Goal: Information Seeking & Learning: Find specific page/section

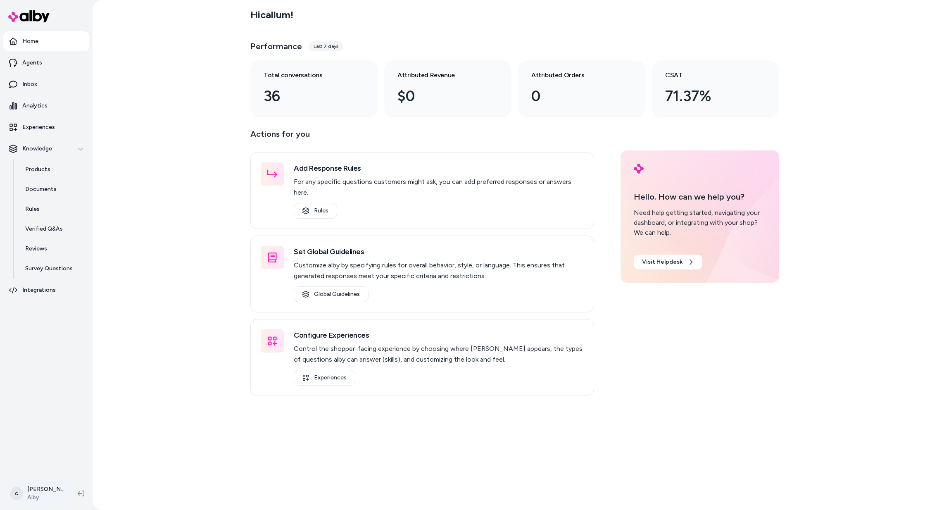
click at [31, 492] on html "Home Agents Inbox Analytics Experiences Knowledge Products Documents Rules Veri…" at bounding box center [468, 255] width 937 height 510
click at [63, 375] on div "Shortcuts ⌘K" at bounding box center [58, 375] width 98 height 20
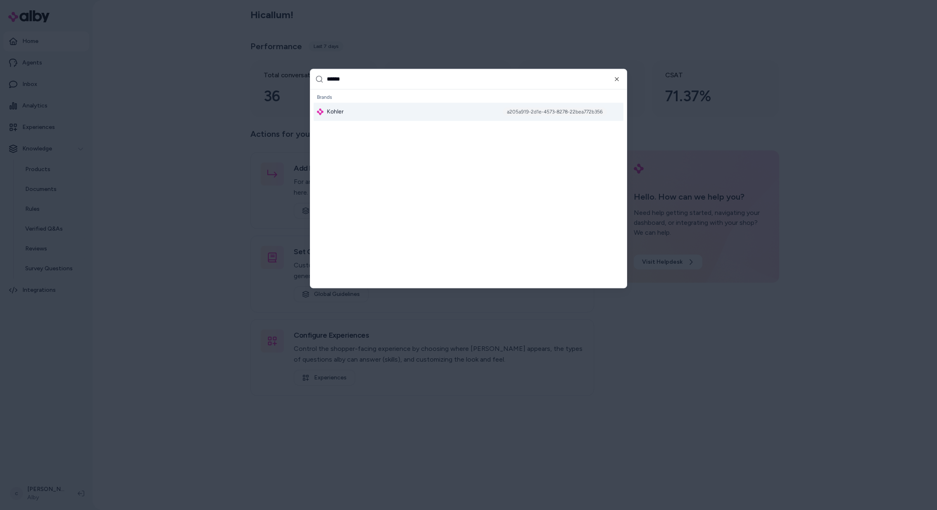
type input "******"
click at [357, 113] on div "Kohler a205a919-2d1e-4573-8278-22bea772b356" at bounding box center [469, 111] width 310 height 18
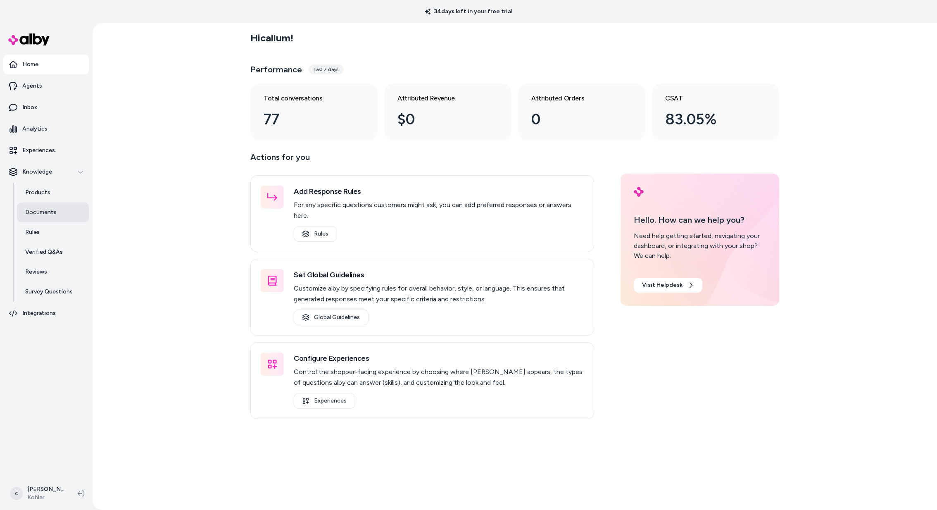
click at [52, 211] on p "Documents" at bounding box center [40, 212] width 31 height 8
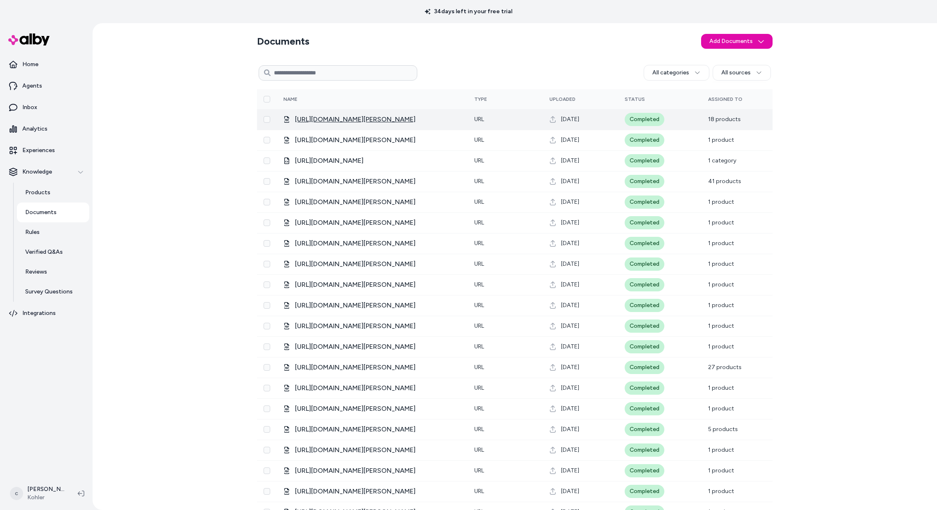
click at [324, 121] on span "[URL][DOMAIN_NAME]" at bounding box center [355, 119] width 121 height 10
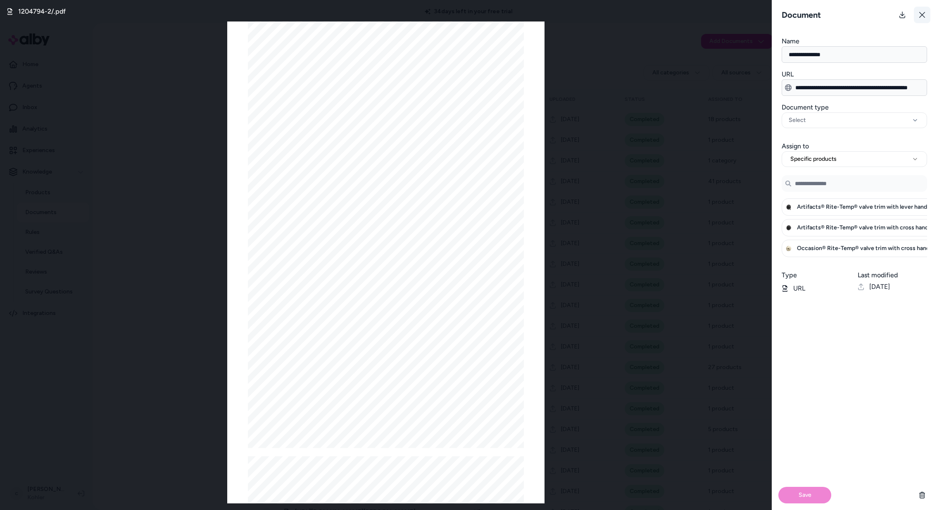
click at [919, 17] on icon at bounding box center [922, 15] width 6 height 6
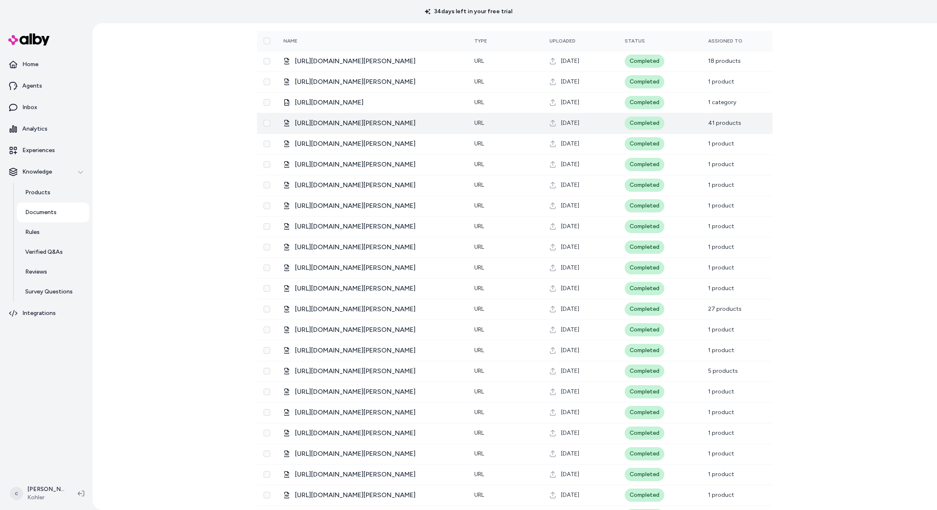
scroll to position [60, 0]
click at [355, 116] on span "[URL][DOMAIN_NAME]" at bounding box center [355, 121] width 121 height 10
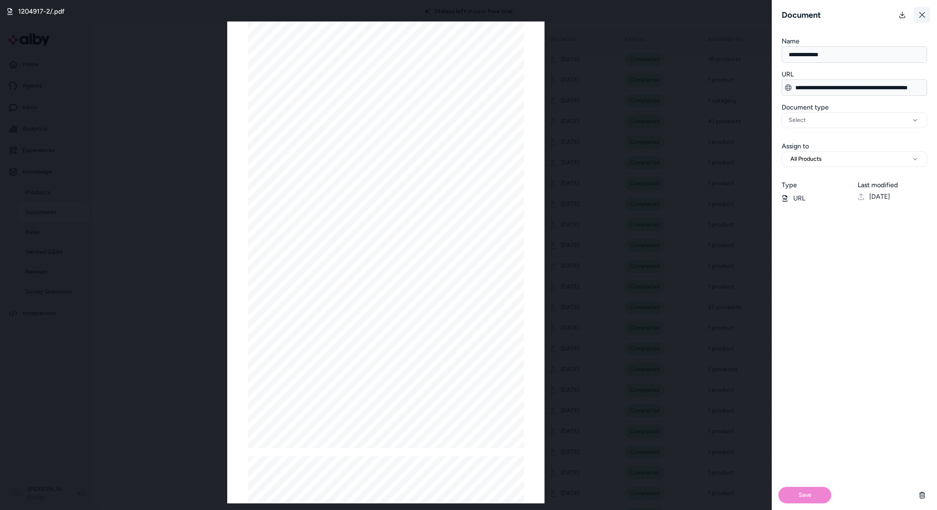
click at [927, 17] on button at bounding box center [922, 15] width 17 height 17
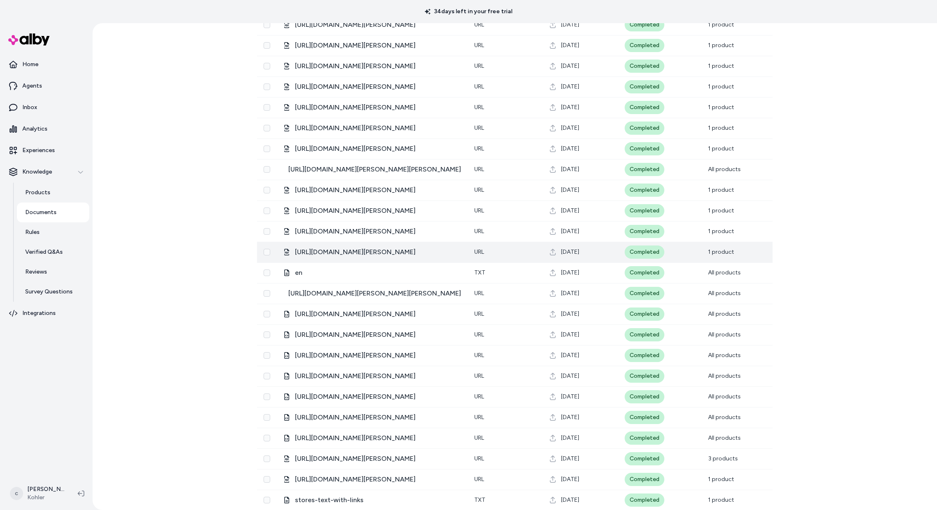
scroll to position [1812, 0]
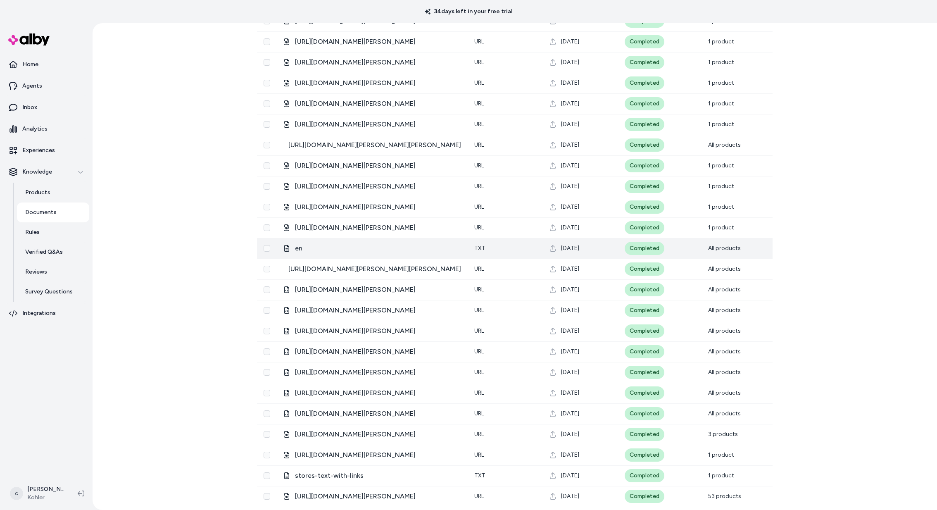
click at [299, 248] on span "en" at bounding box center [298, 248] width 7 height 10
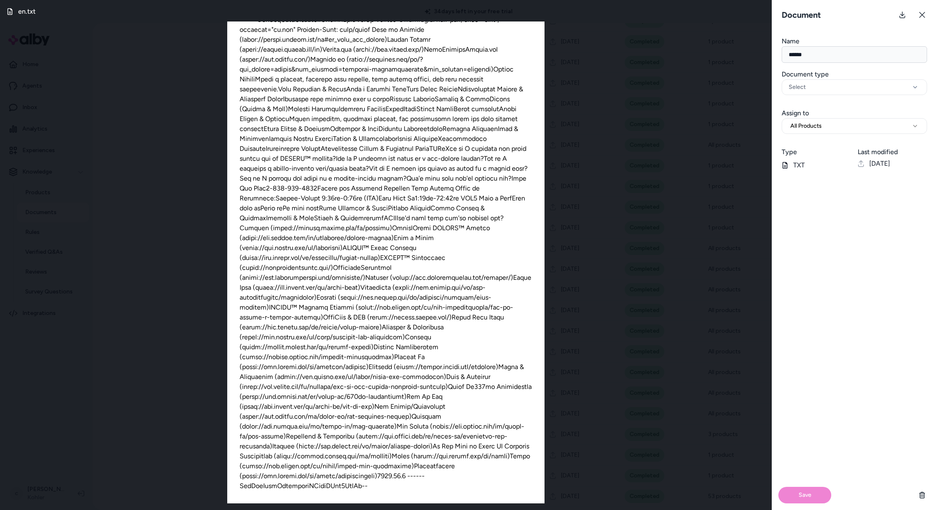
scroll to position [0, 0]
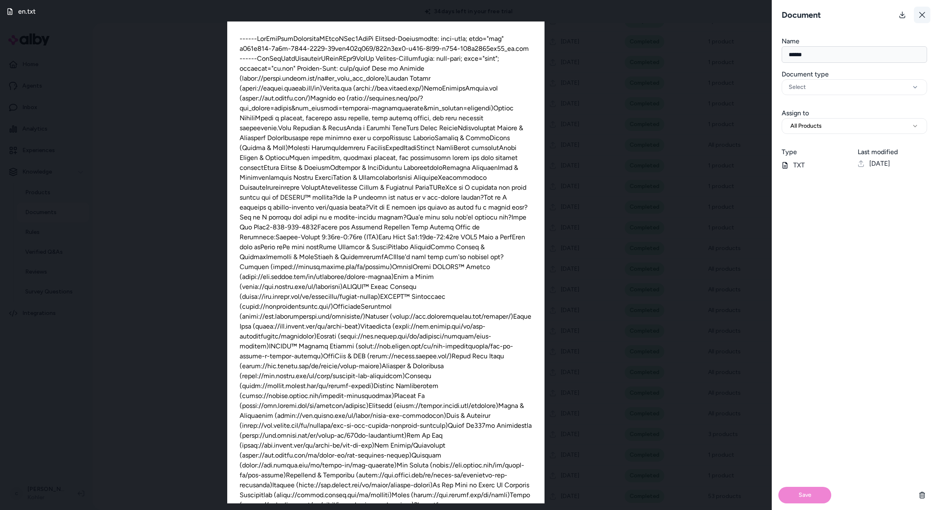
click at [919, 10] on button at bounding box center [922, 15] width 17 height 17
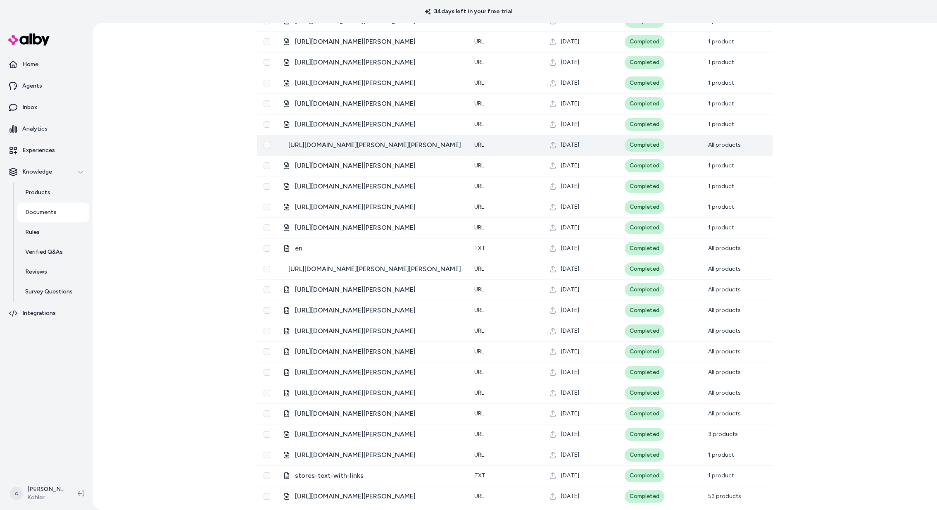
click at [369, 150] on td "[URL][DOMAIN_NAME]" at bounding box center [372, 145] width 191 height 21
click at [371, 140] on span "[URL][DOMAIN_NAME]" at bounding box center [374, 145] width 173 height 10
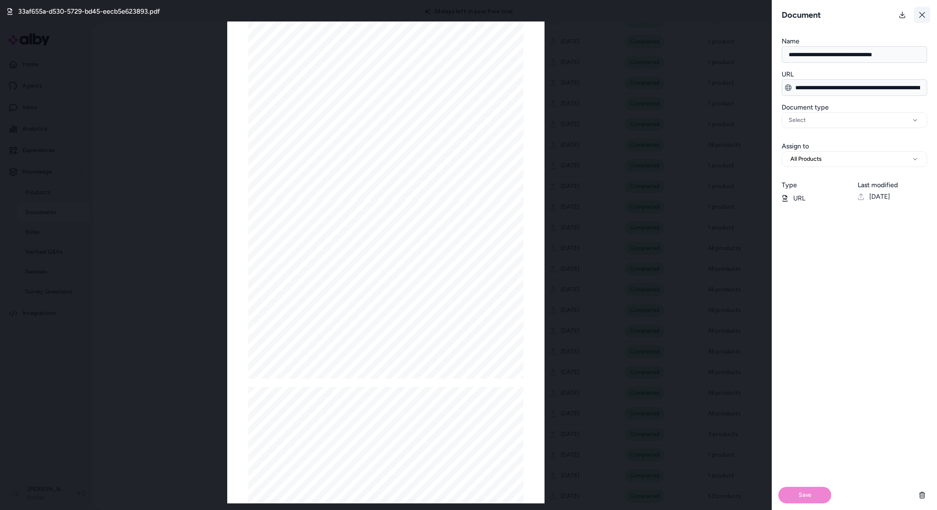
click at [920, 17] on icon at bounding box center [922, 15] width 6 height 6
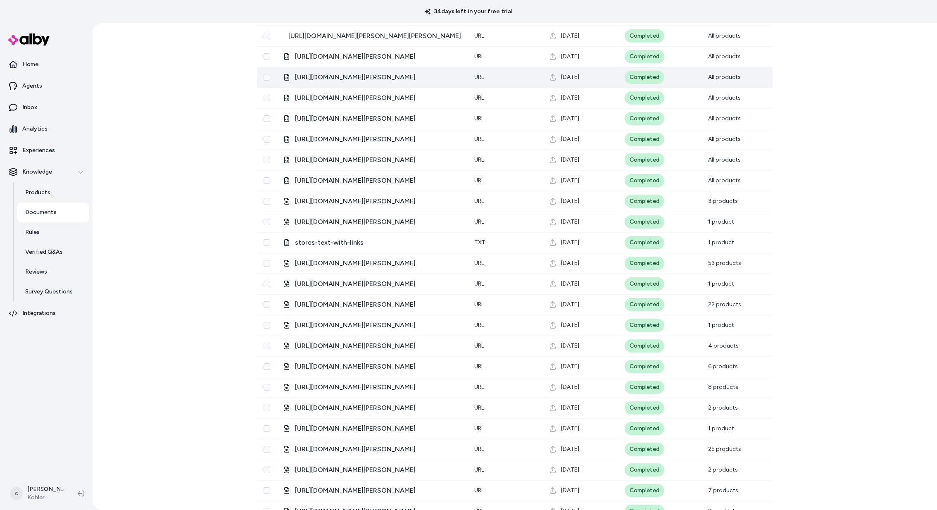
scroll to position [2083, 0]
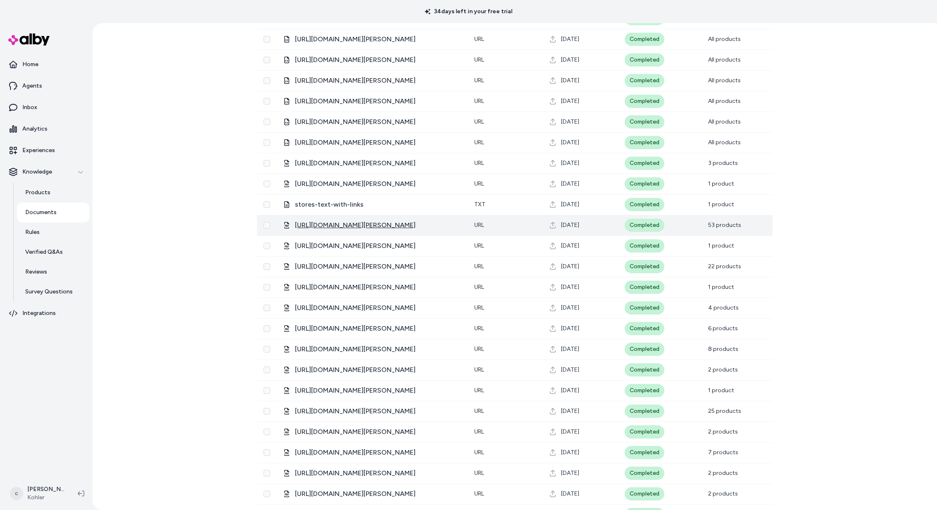
click at [356, 225] on span "[URL][DOMAIN_NAME]" at bounding box center [355, 225] width 121 height 10
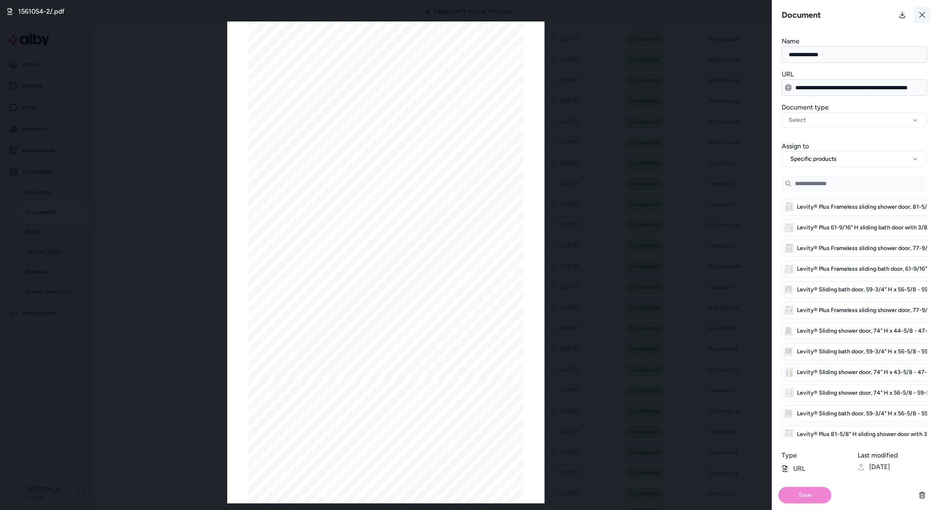
click at [922, 15] on icon at bounding box center [922, 15] width 6 height 6
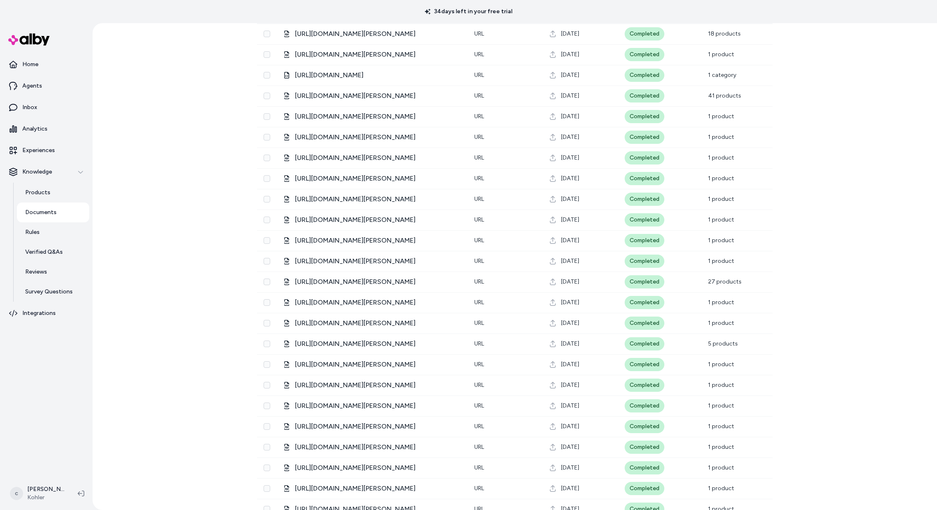
scroll to position [0, 0]
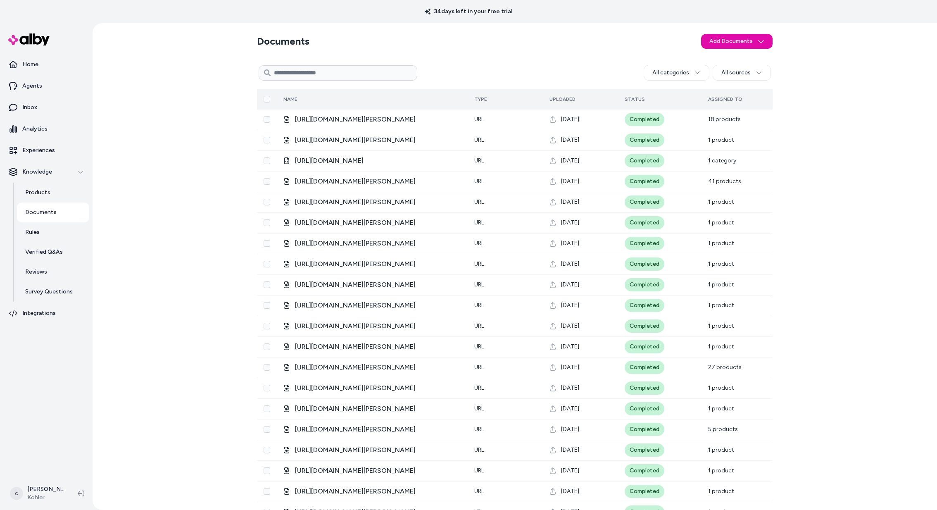
click at [475, 96] on span "Type" at bounding box center [480, 99] width 13 height 6
click at [480, 99] on span "Type" at bounding box center [480, 99] width 13 height 6
click at [496, 97] on div "Type" at bounding box center [505, 99] width 62 height 7
click at [744, 66] on html "34 days left in your free trial Home Agents Inbox Analytics Experiences Knowled…" at bounding box center [468, 255] width 937 height 510
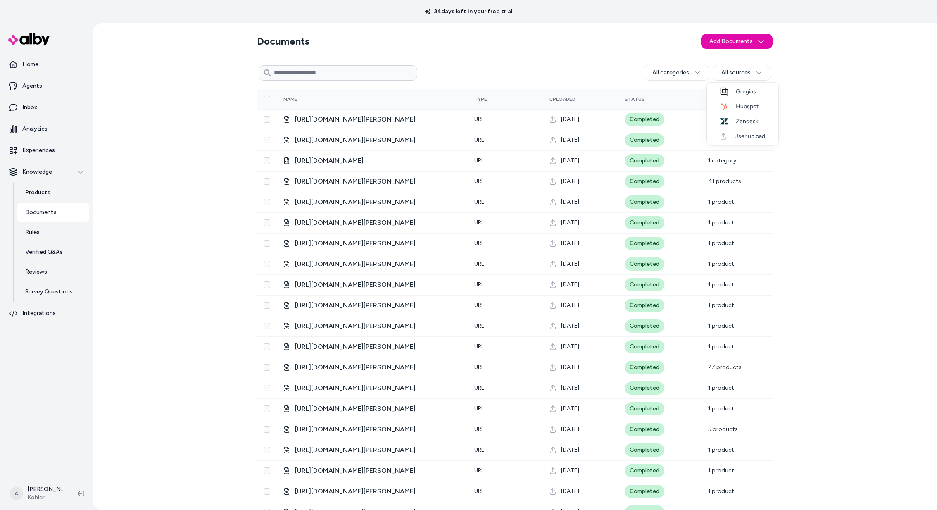
click at [702, 69] on html "34 days left in your free trial Home Agents Inbox Analytics Experiences Knowled…" at bounding box center [468, 255] width 937 height 510
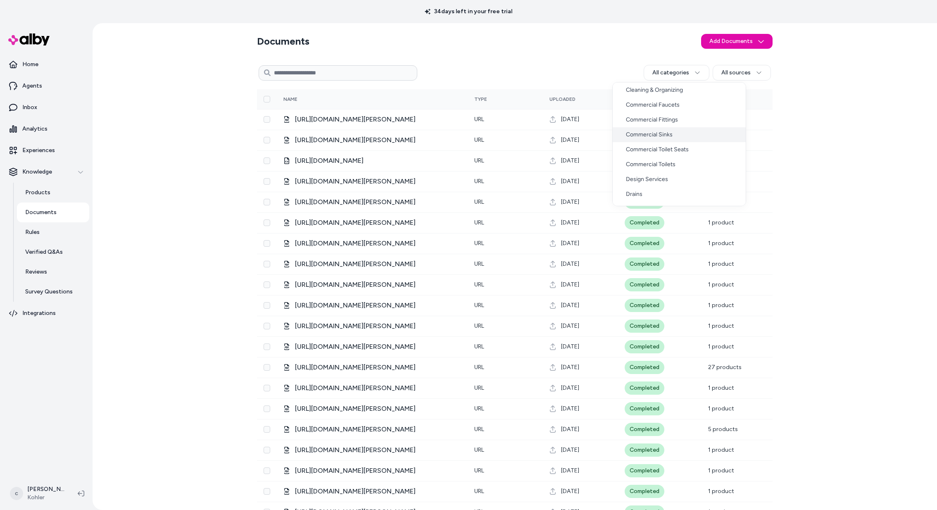
scroll to position [204, 0]
click at [297, 68] on html "34 days left in your free trial Home Agents Inbox Analytics Experiences Knowled…" at bounding box center [468, 255] width 937 height 510
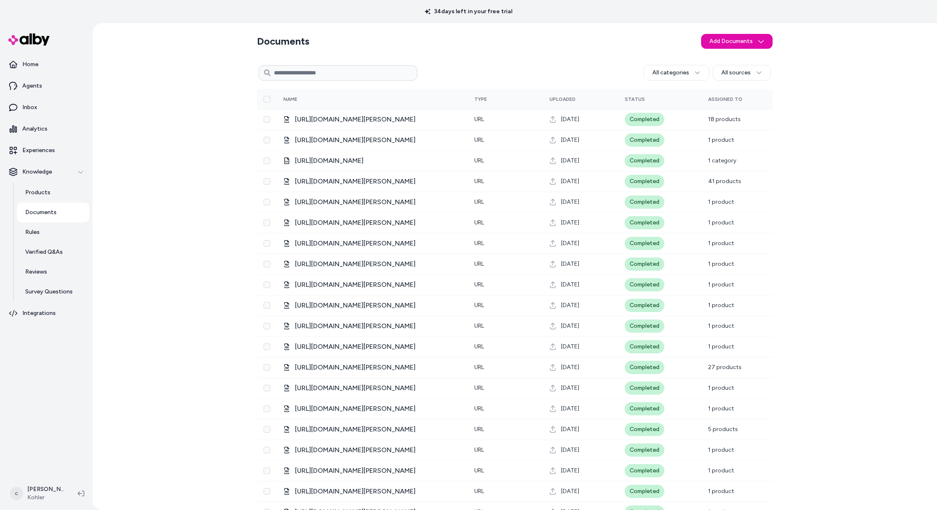
click at [296, 74] on input at bounding box center [338, 72] width 159 height 15
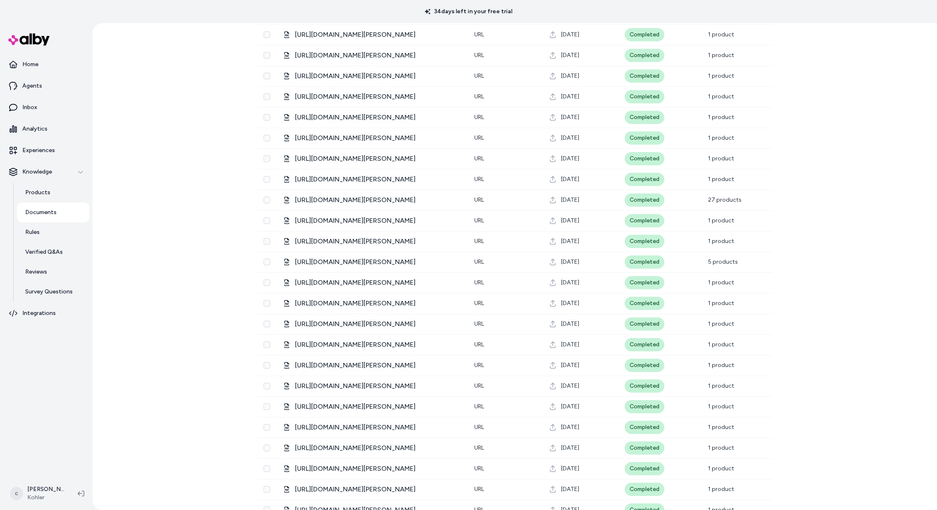
scroll to position [0, 0]
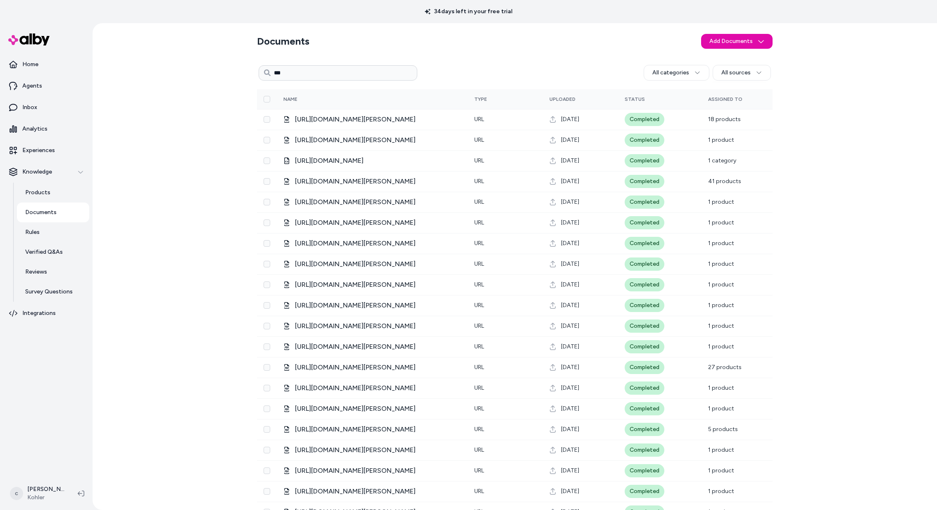
type input "***"
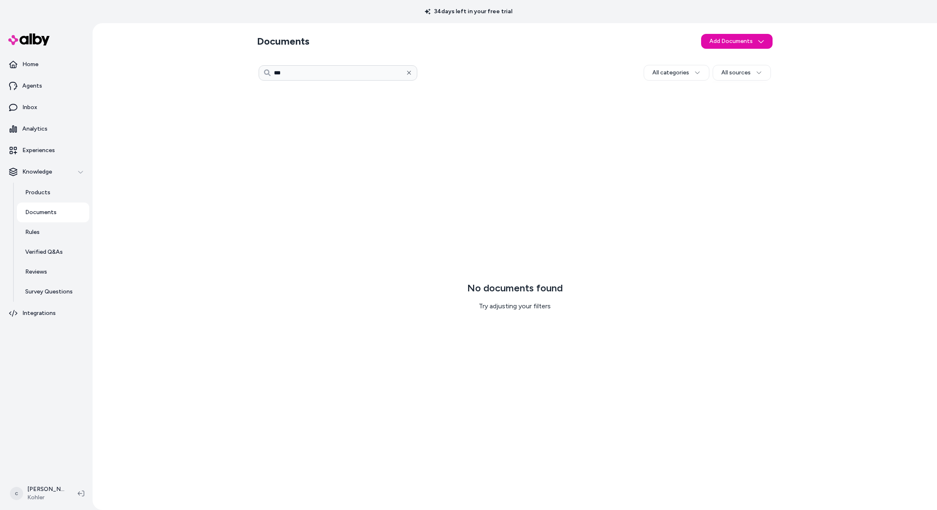
click at [407, 73] on icon "button" at bounding box center [409, 73] width 6 height 6
click at [396, 69] on input at bounding box center [338, 72] width 159 height 15
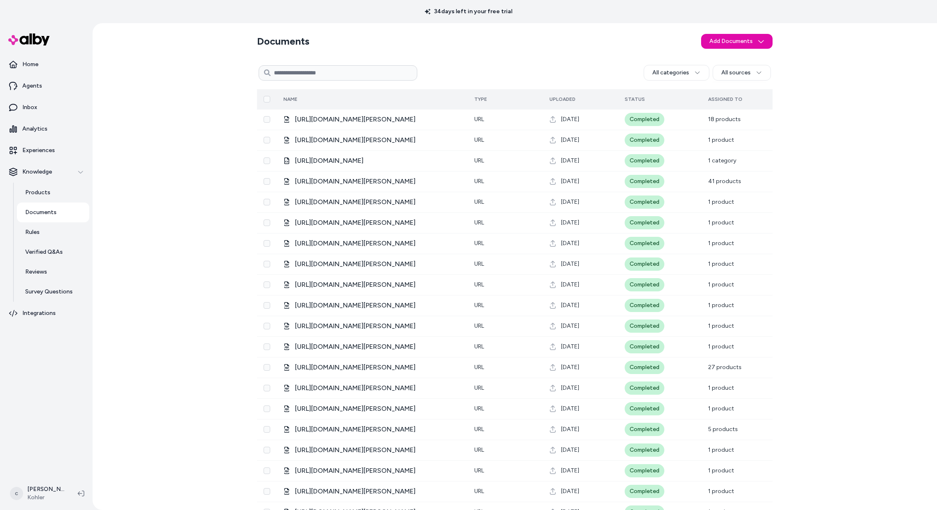
drag, startPoint x: 486, startPoint y: 101, endPoint x: 479, endPoint y: 97, distance: 8.5
click at [479, 97] on span "Type" at bounding box center [480, 99] width 13 height 6
click at [502, 100] on div "Type" at bounding box center [505, 99] width 62 height 7
click at [525, 98] on div "Type" at bounding box center [505, 99] width 62 height 7
click at [449, 97] on th "Name" at bounding box center [372, 99] width 191 height 20
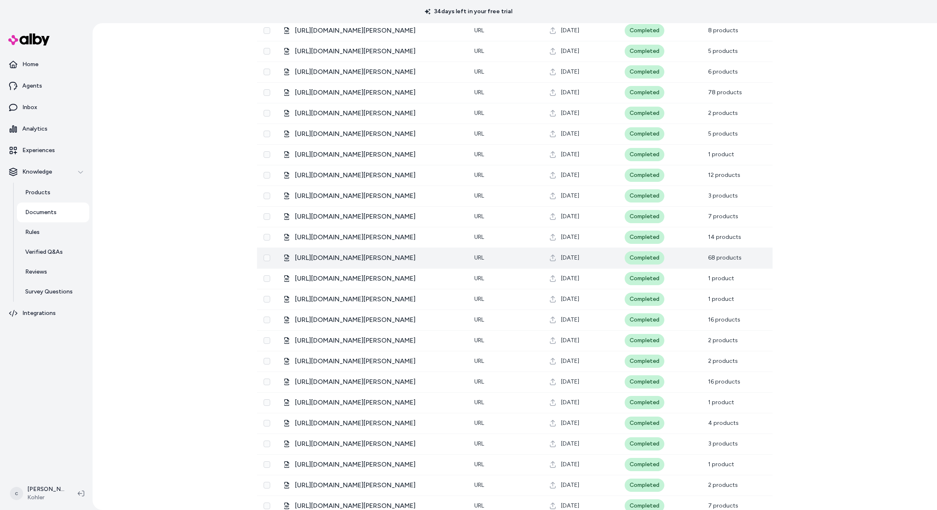
scroll to position [9517, 0]
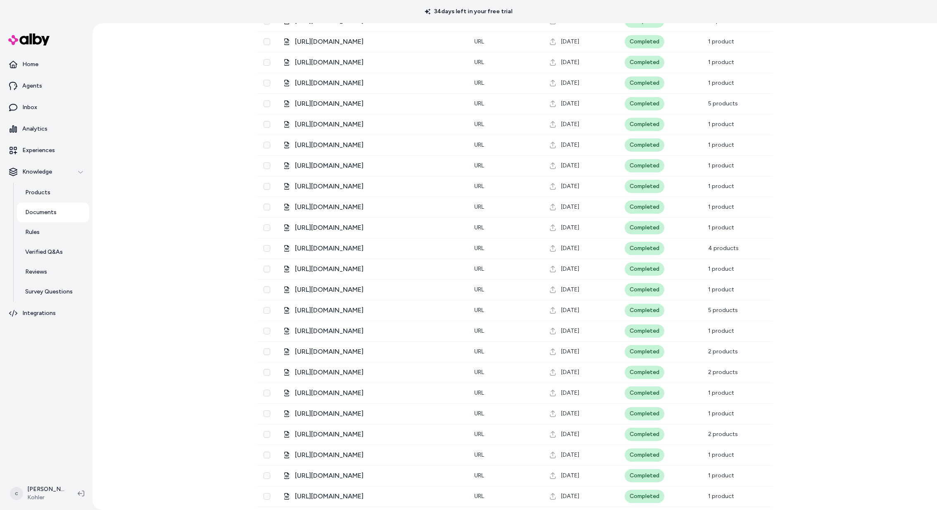
scroll to position [26037, 0]
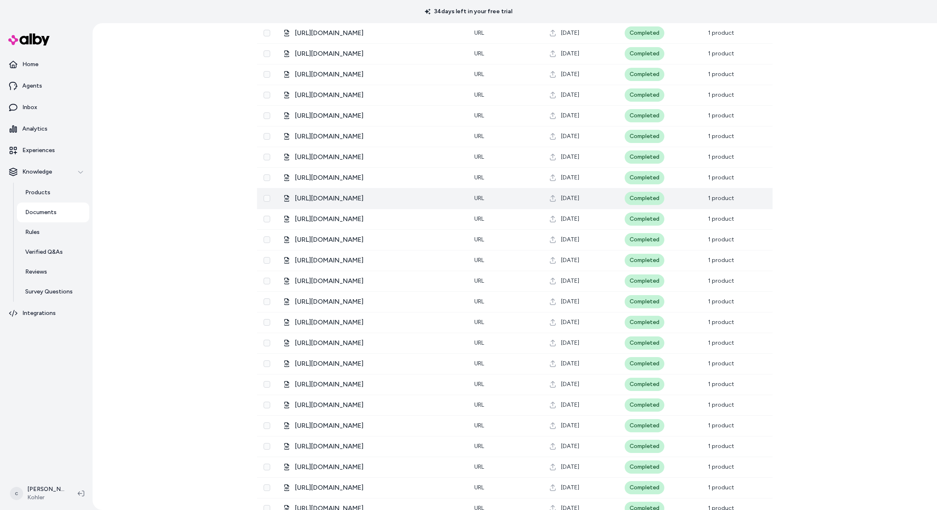
scroll to position [35949, 0]
